Goal: Check status: Check status

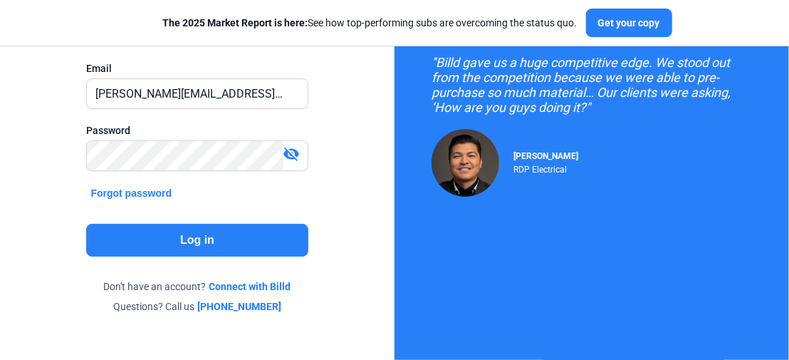
click at [229, 240] on button "Log in" at bounding box center [197, 240] width 222 height 33
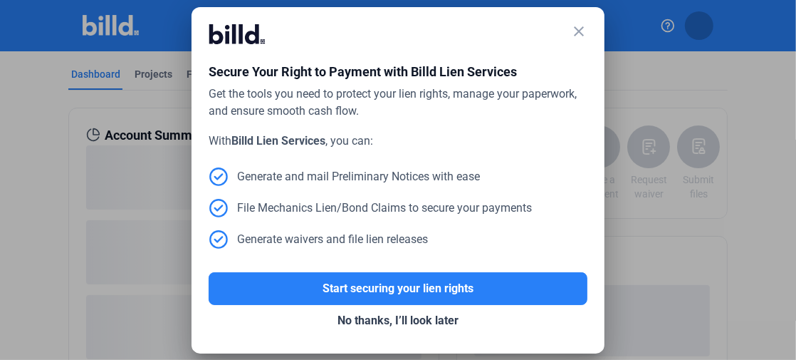
click at [578, 38] on mat-icon "close" at bounding box center [579, 31] width 17 height 17
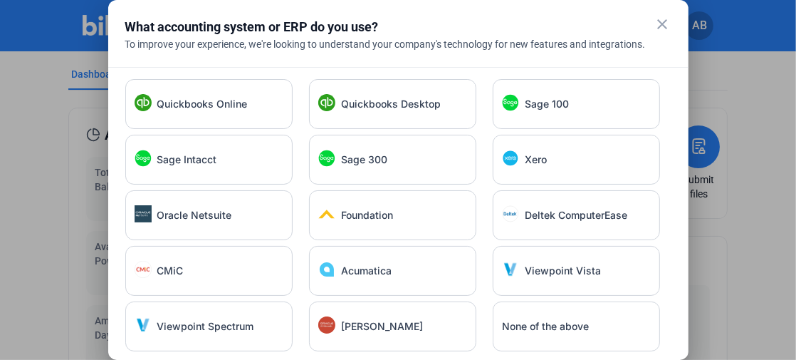
click at [234, 172] on div "Sage Intacct" at bounding box center [208, 160] width 167 height 50
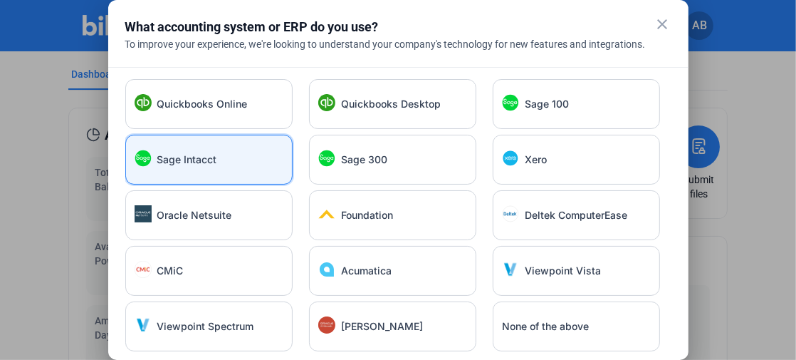
click at [659, 25] on mat-icon "close" at bounding box center [663, 24] width 17 height 17
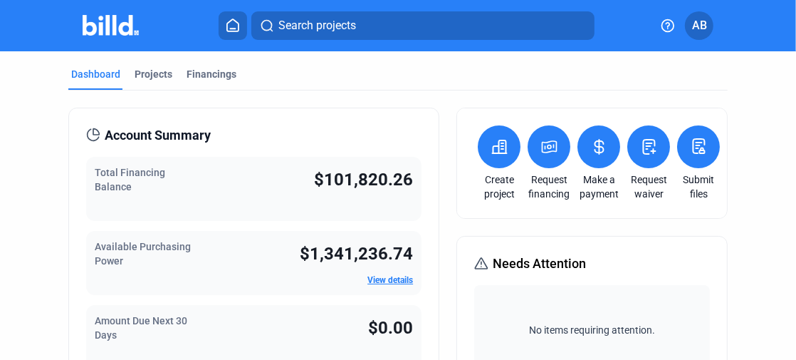
click at [254, 179] on div "Total Financing Balance $101,820.26" at bounding box center [253, 189] width 335 height 64
click at [378, 187] on span "$101,820.26" at bounding box center [363, 180] width 99 height 20
